Goal: Task Accomplishment & Management: Use online tool/utility

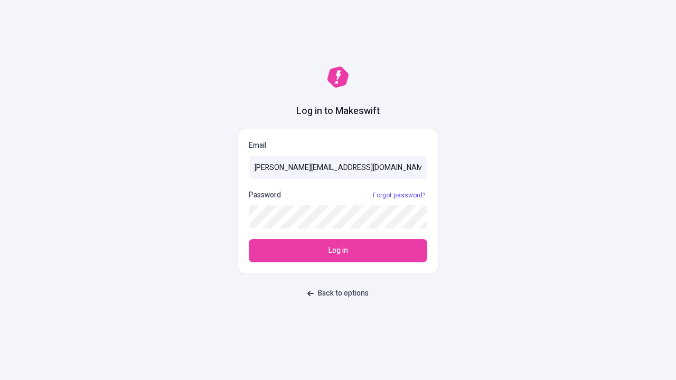
type input "[PERSON_NAME][EMAIL_ADDRESS][DOMAIN_NAME]"
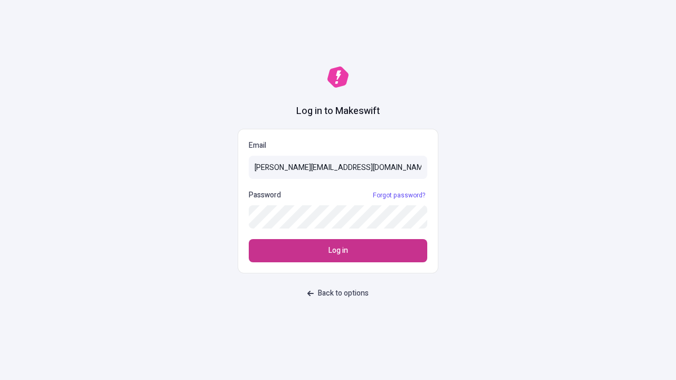
click at [338, 251] on span "Log in" at bounding box center [338, 251] width 20 height 12
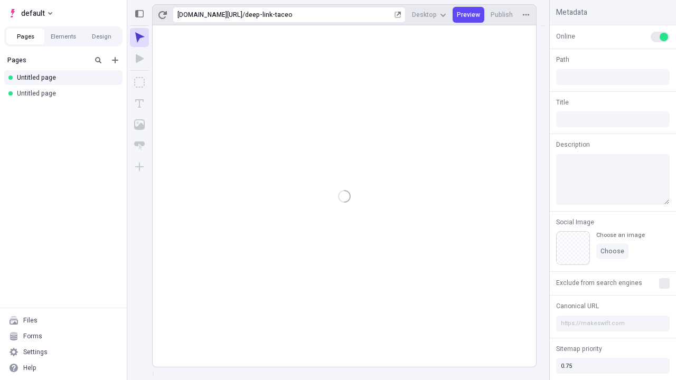
type input "/deep-link-taceo"
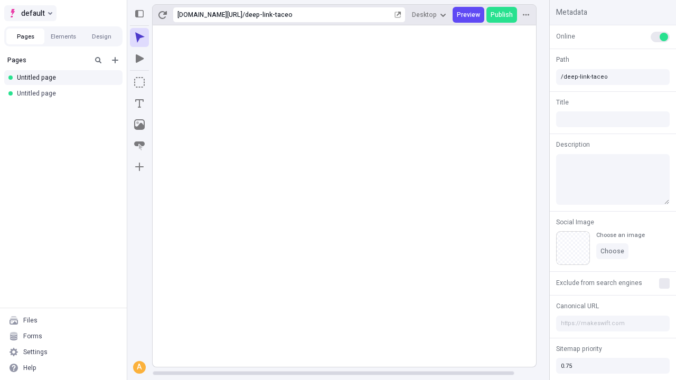
click at [30, 13] on span "default" at bounding box center [33, 13] width 24 height 13
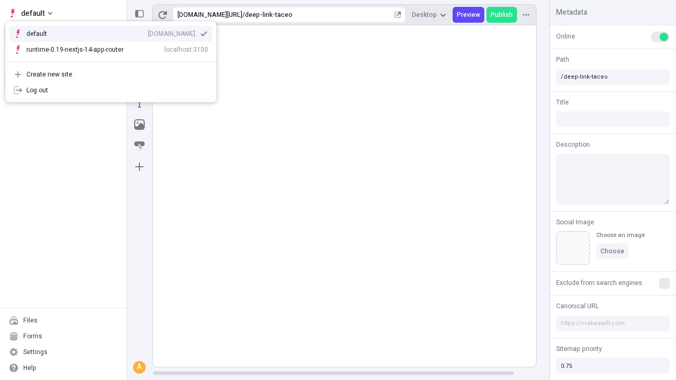
click at [148, 32] on div "qee9k4dy7d.staging.makeswift.site" at bounding box center [172, 34] width 48 height 8
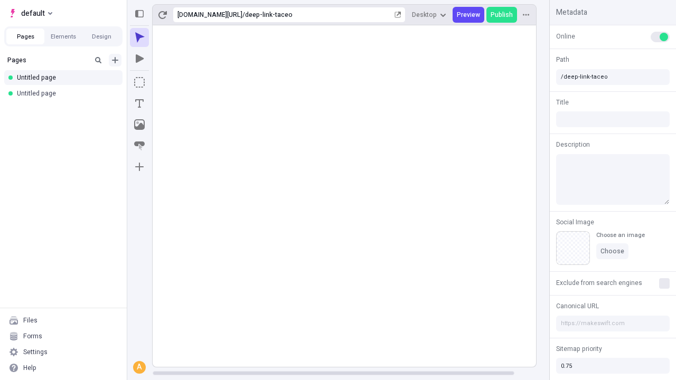
click at [115, 60] on icon "Add new" at bounding box center [115, 60] width 6 height 6
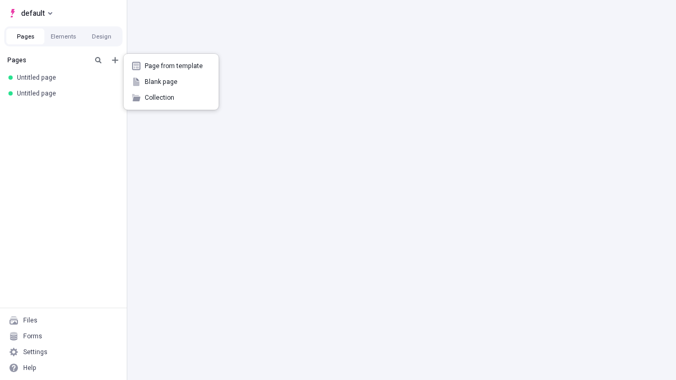
click at [171, 82] on span "Blank page" at bounding box center [177, 82] width 65 height 8
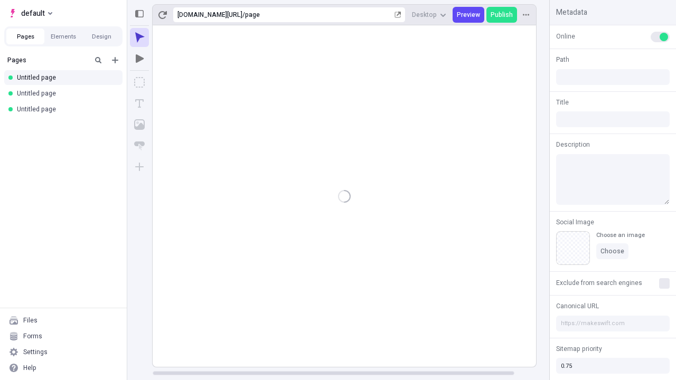
type input "/page"
